Goal: Obtain resource: Download file/media

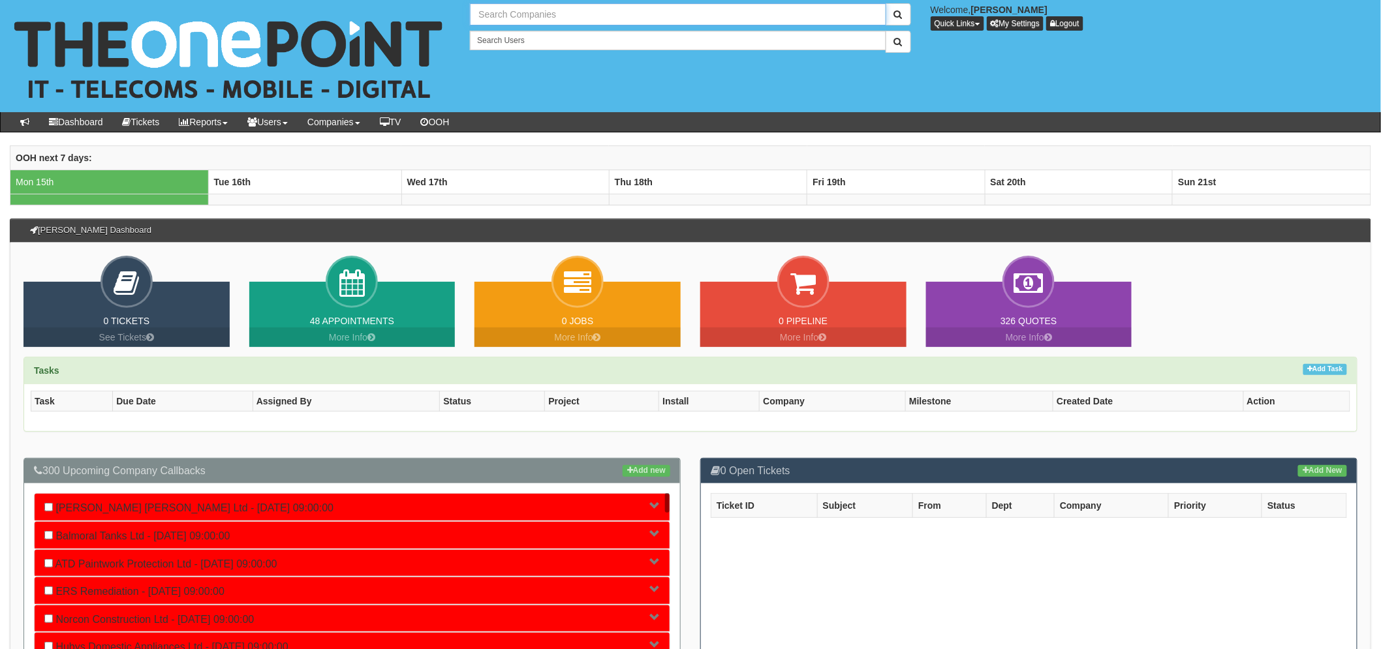
click at [506, 16] on input "text" at bounding box center [678, 14] width 416 height 22
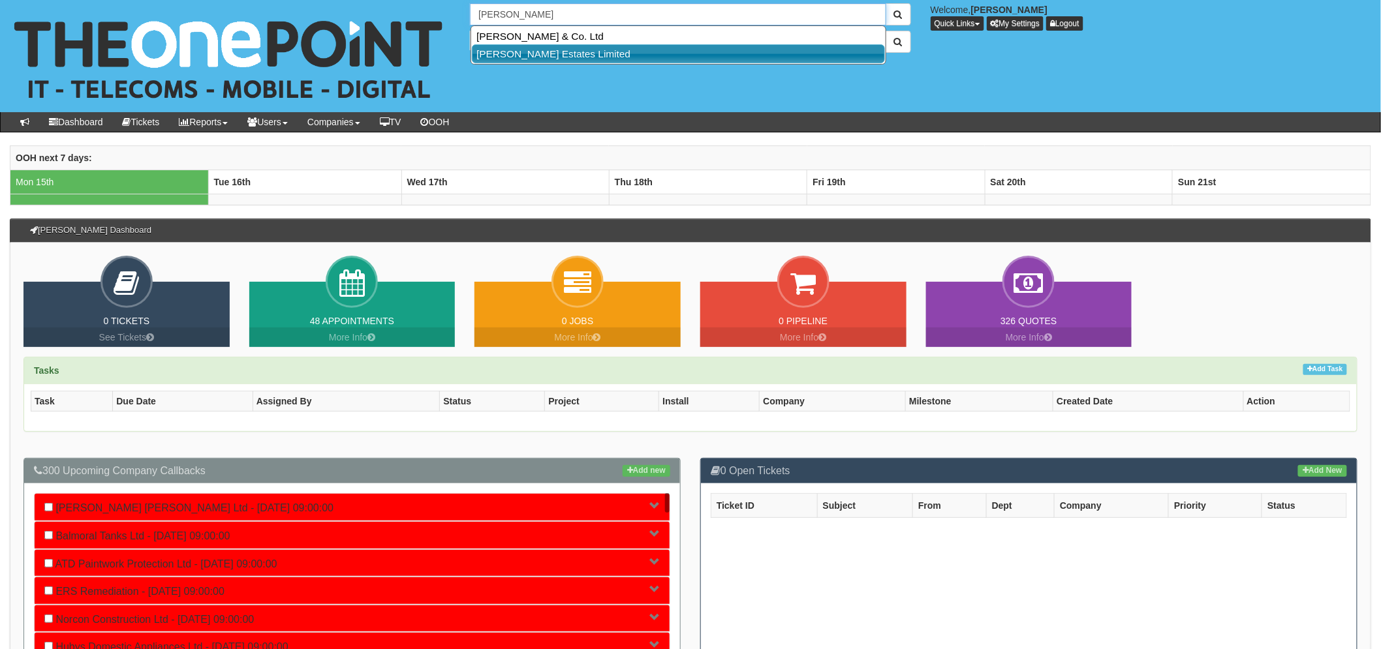
click at [585, 52] on link "[PERSON_NAME] Estates Limited" at bounding box center [678, 53] width 413 height 19
type input "[PERSON_NAME] Estates Limited"
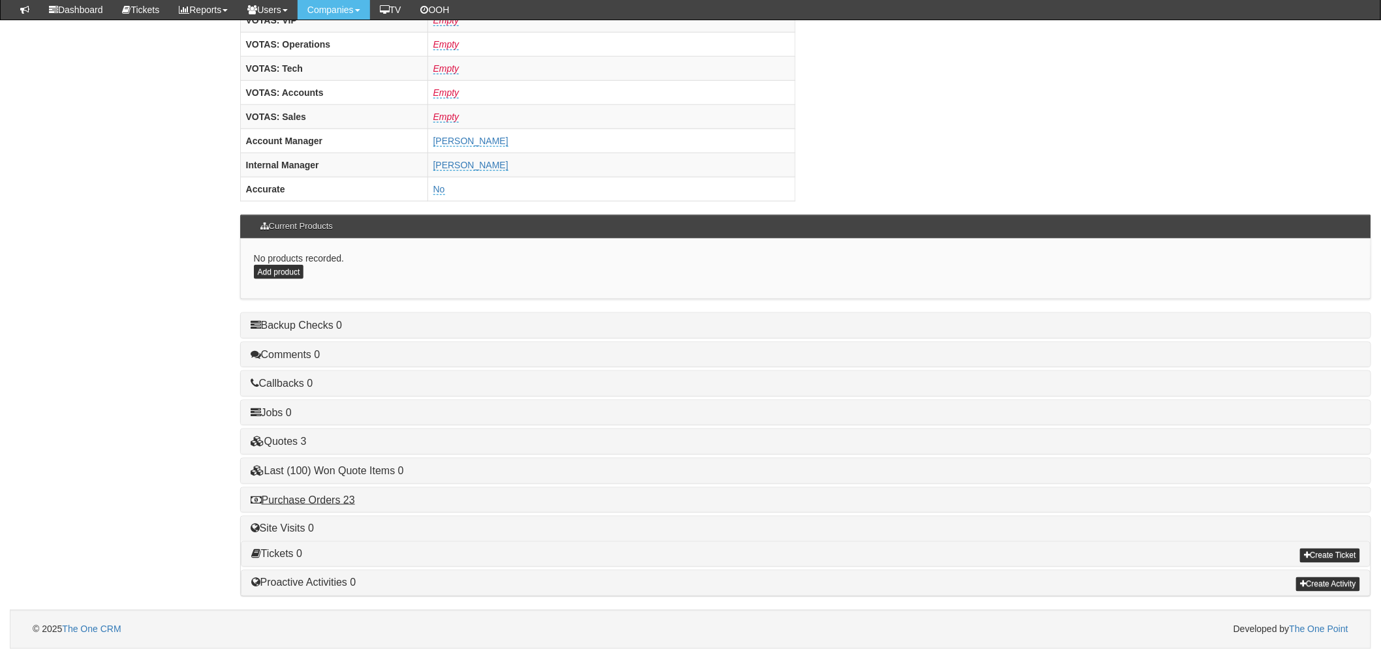
scroll to position [513, 0]
click at [325, 508] on div "Purchase Orders 23" at bounding box center [806, 500] width 1130 height 25
click at [327, 504] on link "Purchase Orders 23" at bounding box center [303, 500] width 104 height 11
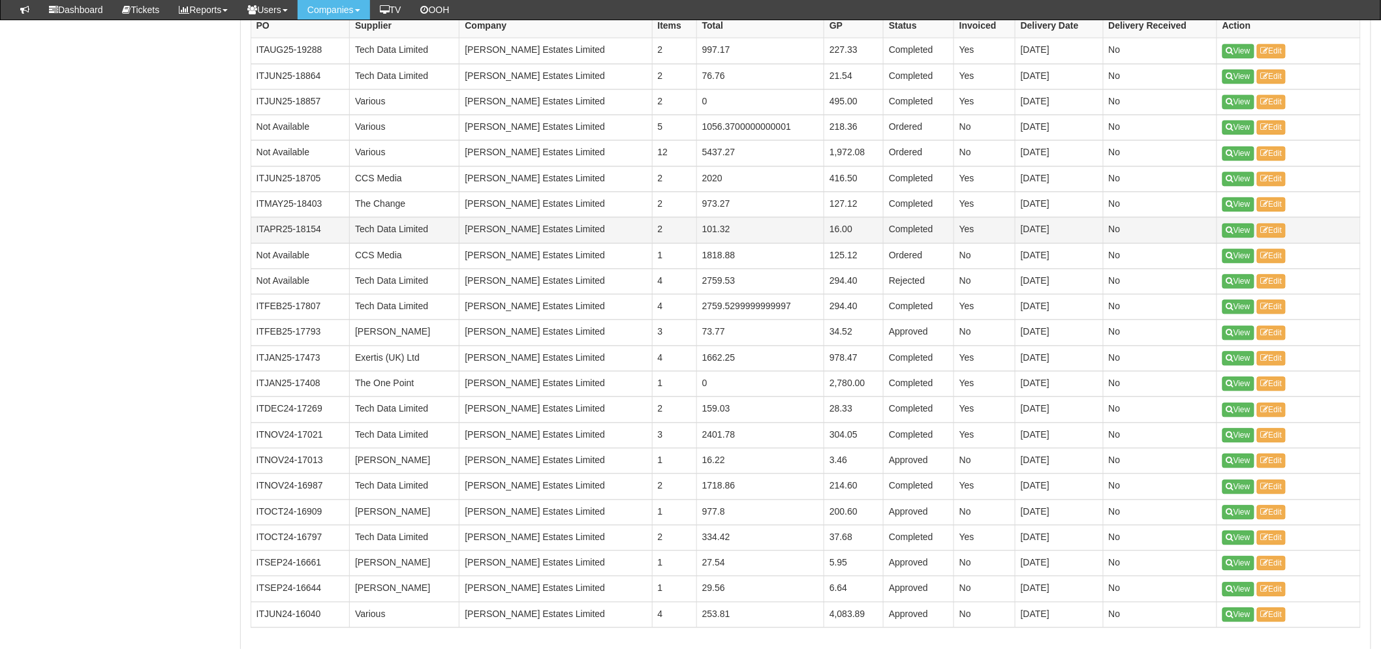
scroll to position [948, 0]
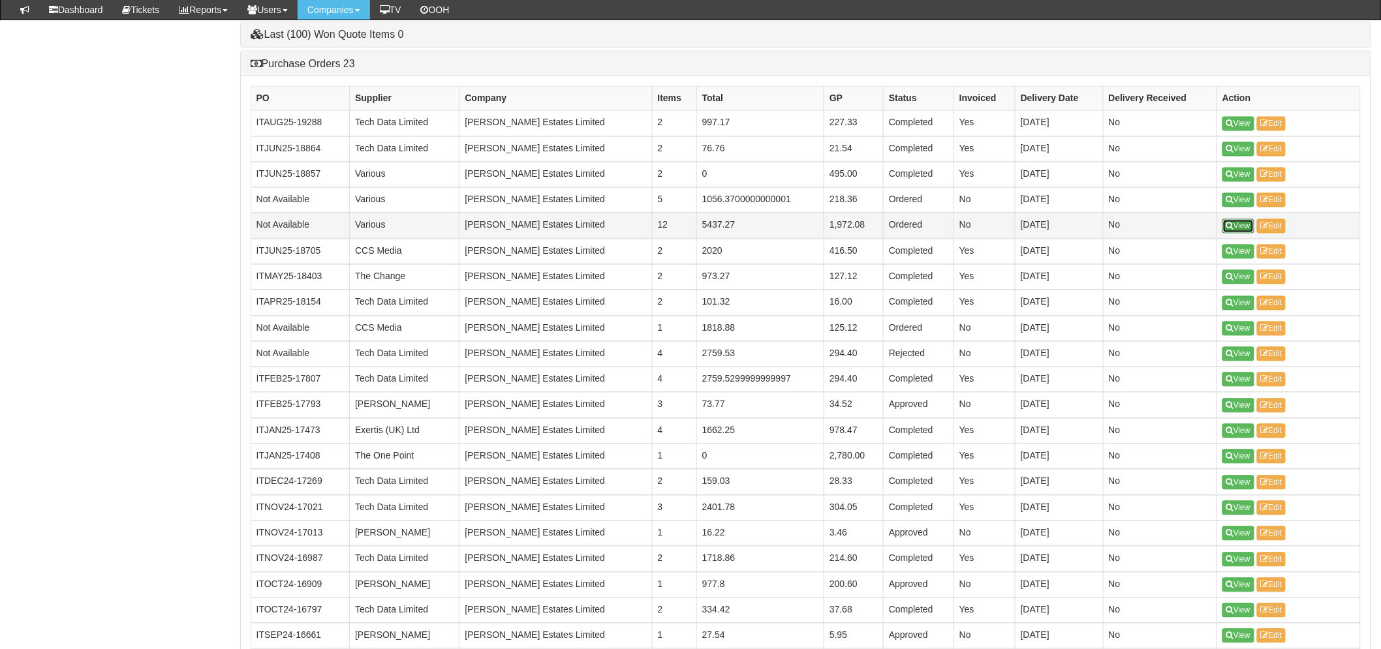
click at [1244, 226] on link "View" at bounding box center [1239, 226] width 32 height 14
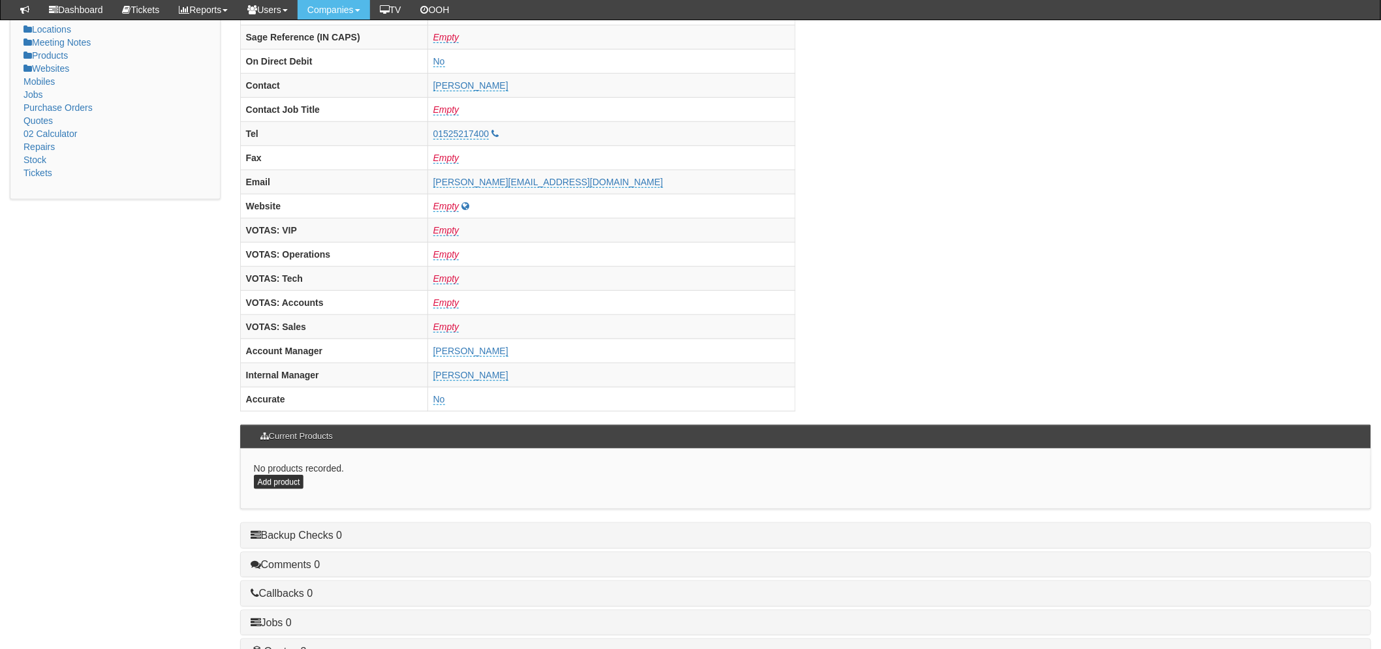
scroll to position [514, 0]
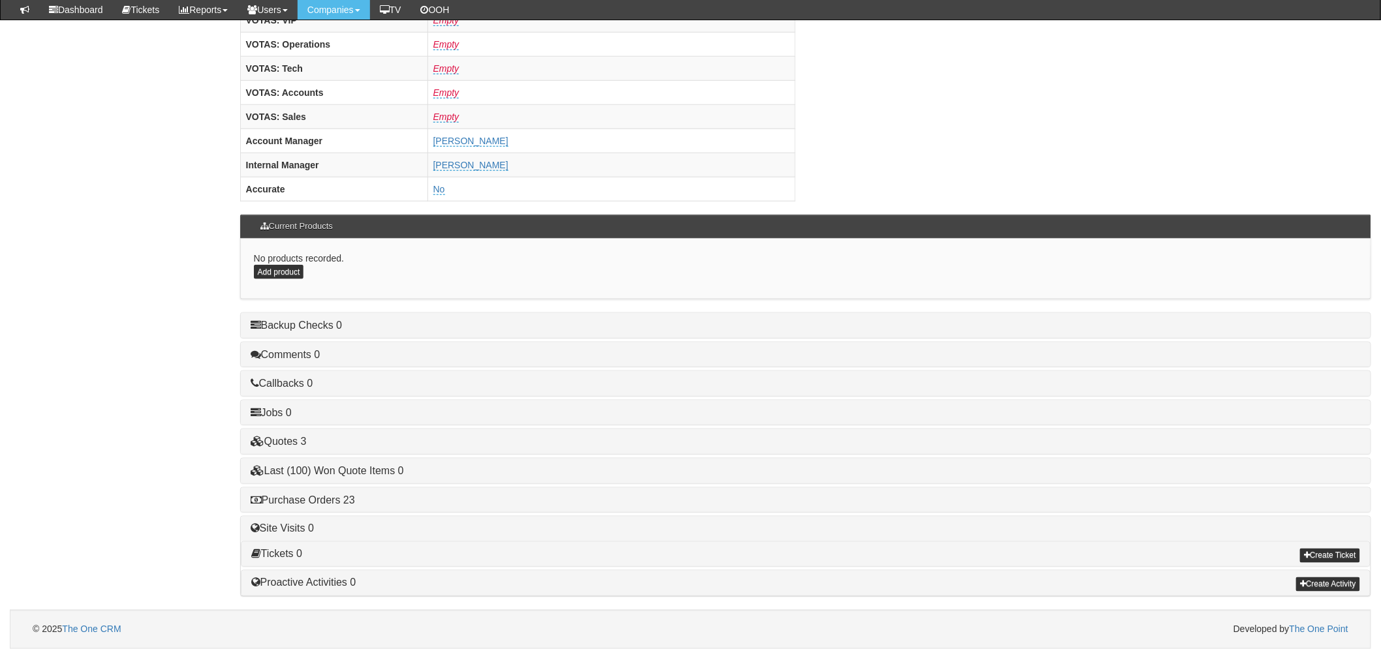
click at [333, 505] on h4 "Purchase Orders 23" at bounding box center [806, 501] width 1110 height 12
click at [329, 499] on link "Purchase Orders 23" at bounding box center [303, 500] width 104 height 11
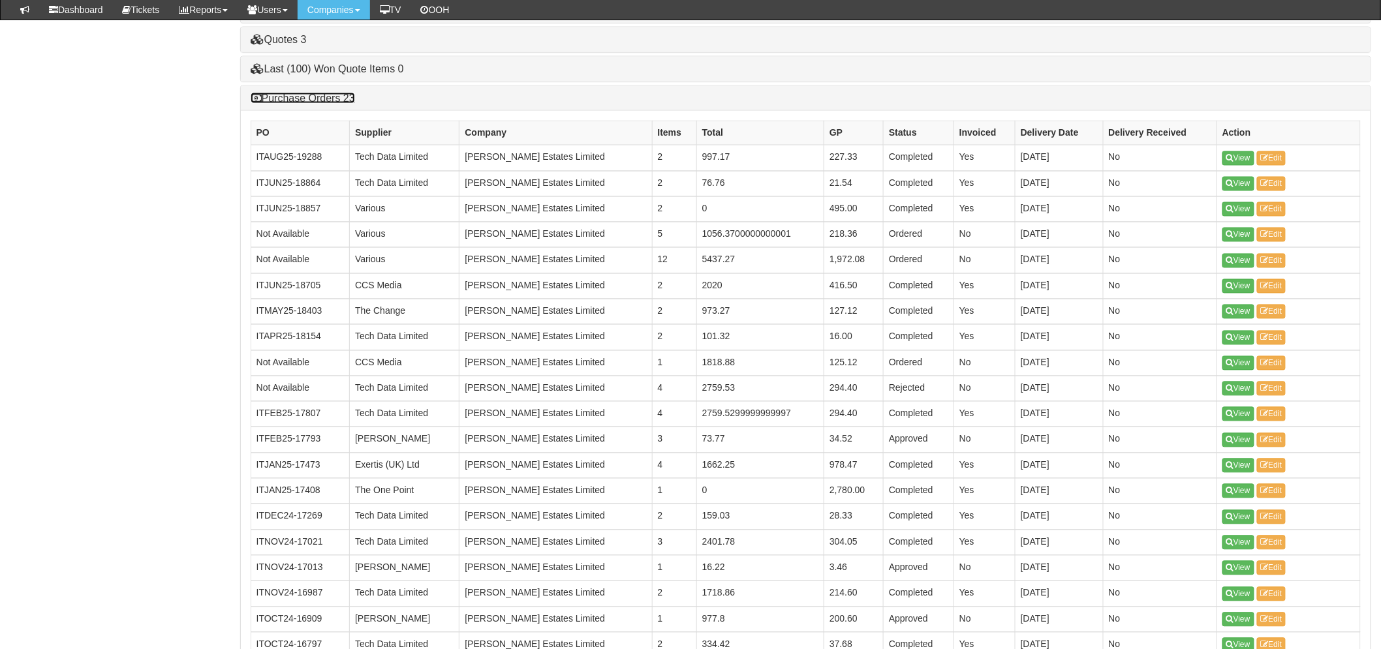
scroll to position [1162, 0]
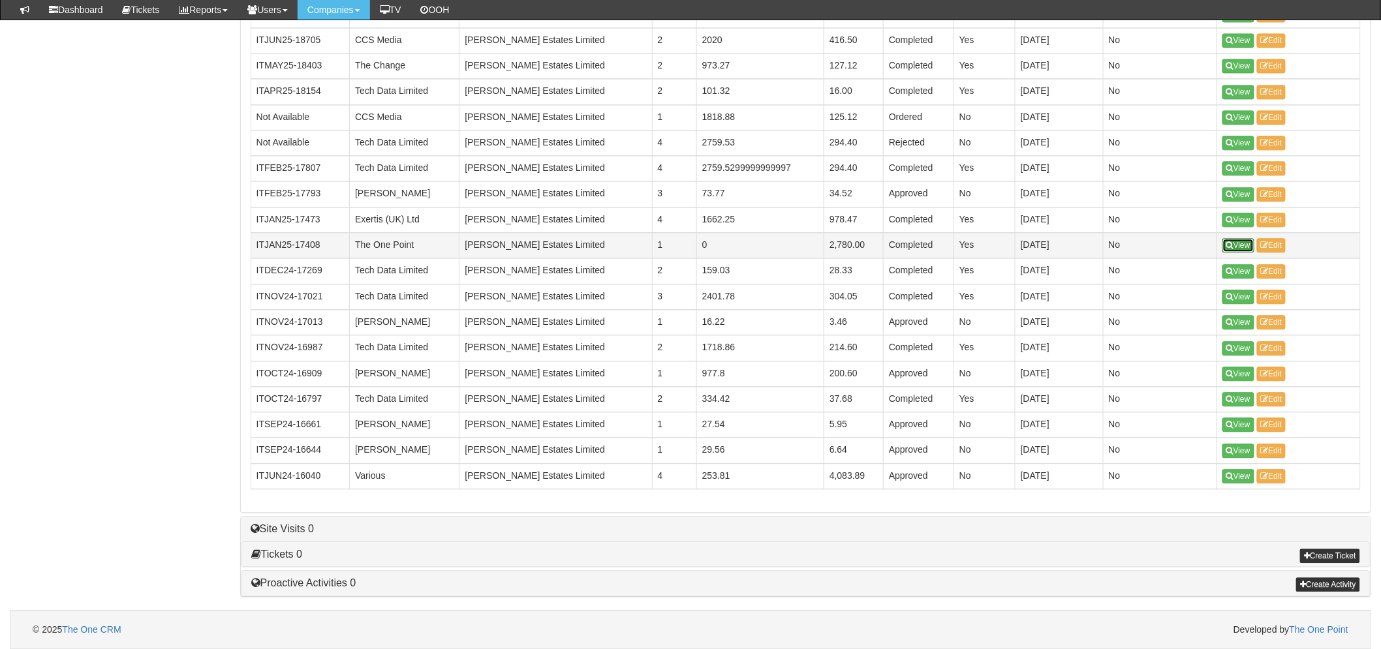
click at [1232, 240] on link "View" at bounding box center [1239, 245] width 32 height 14
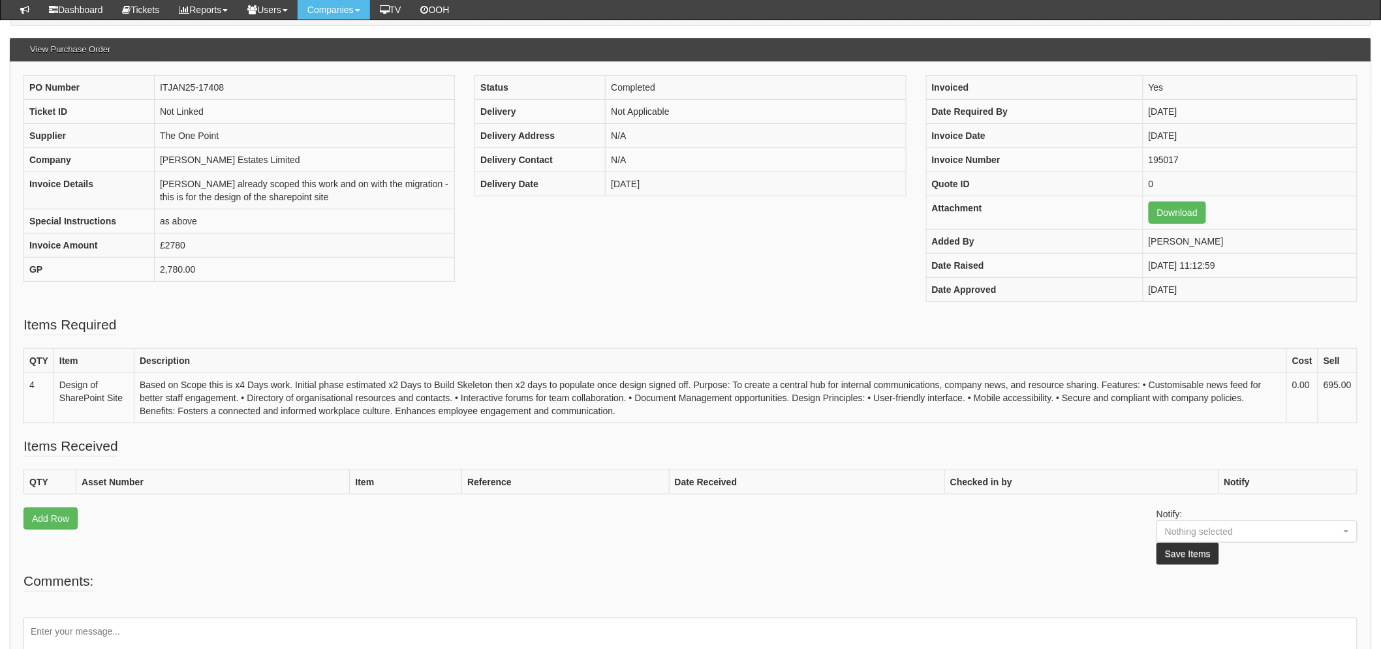
scroll to position [145, 0]
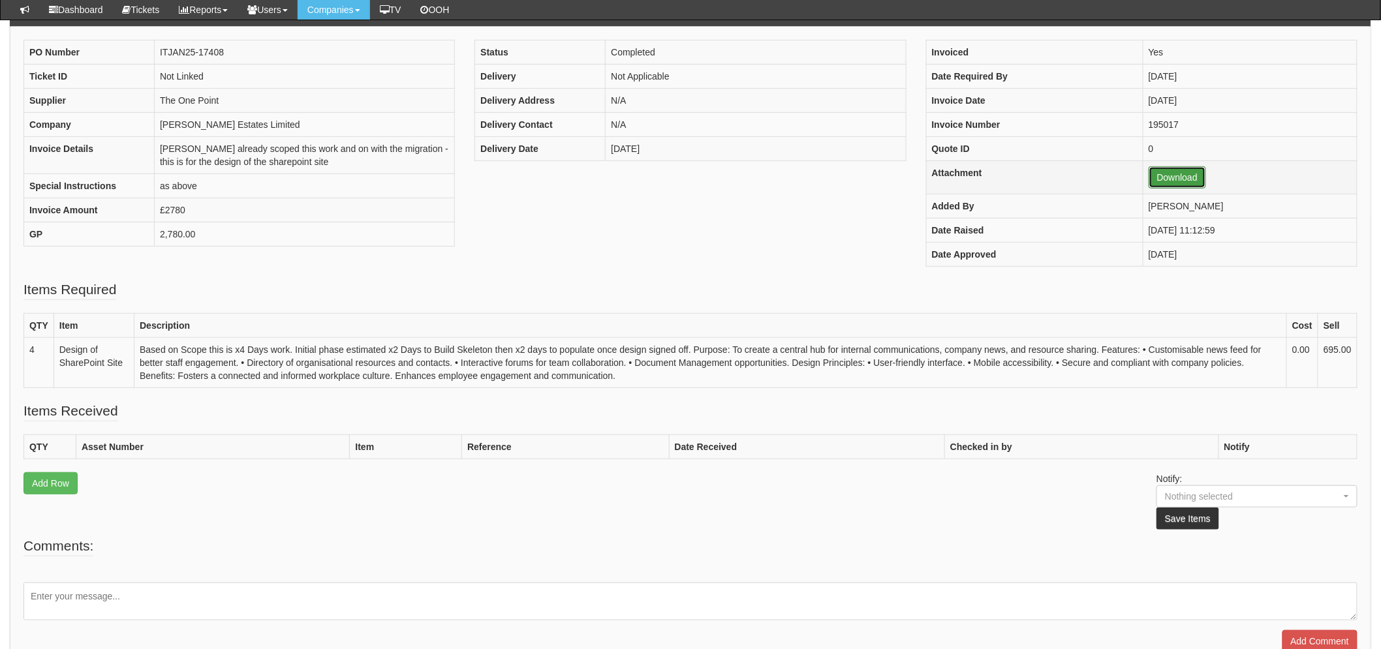
click at [1168, 175] on link "Download" at bounding box center [1177, 177] width 57 height 22
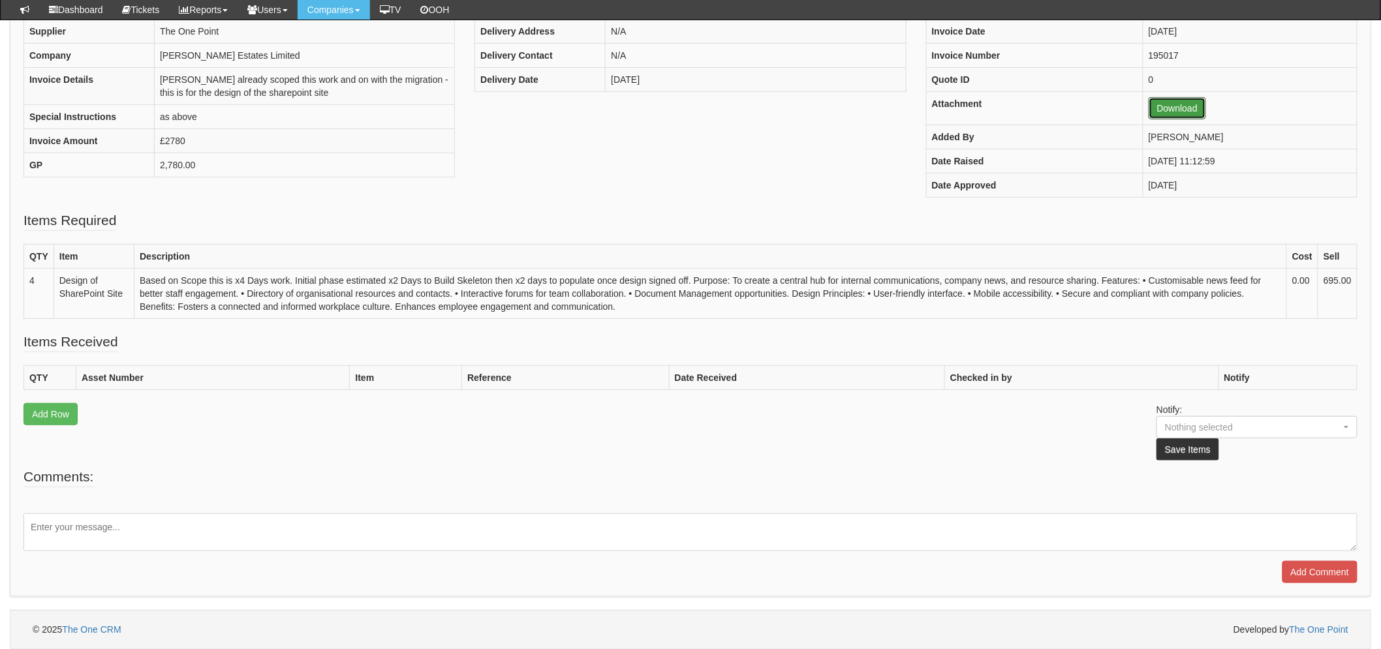
scroll to position [0, 0]
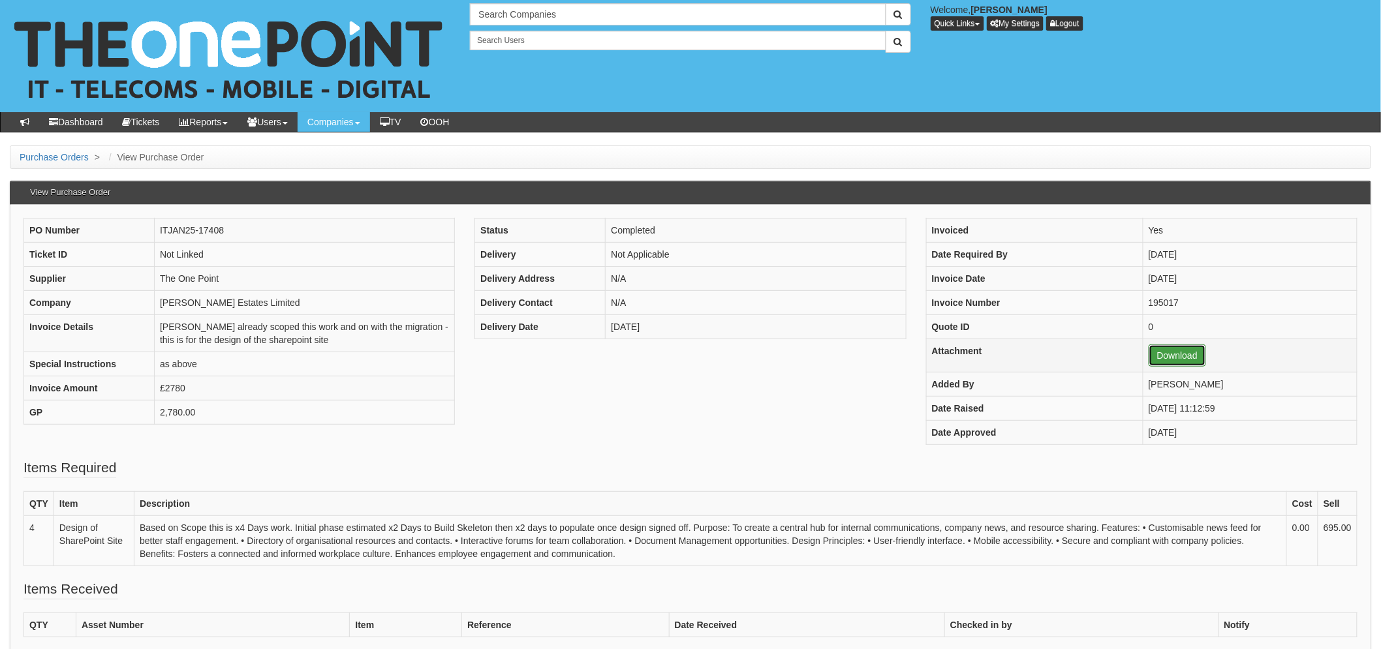
click at [1149, 352] on link "Download" at bounding box center [1177, 356] width 57 height 22
